Goal: Information Seeking & Learning: Learn about a topic

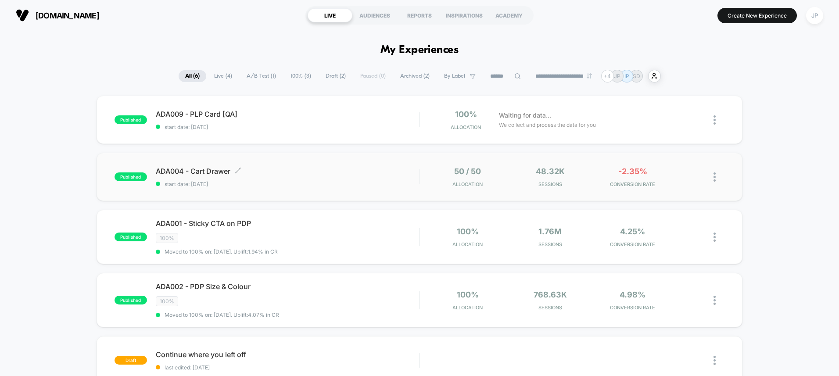
click at [324, 174] on span "ADA004 - Cart Drawer Click to edit experience details" at bounding box center [287, 171] width 263 height 9
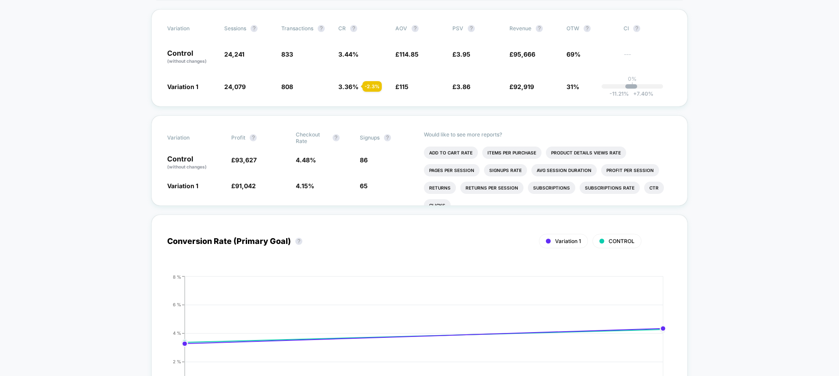
scroll to position [163, 0]
